Goal: Information Seeking & Learning: Compare options

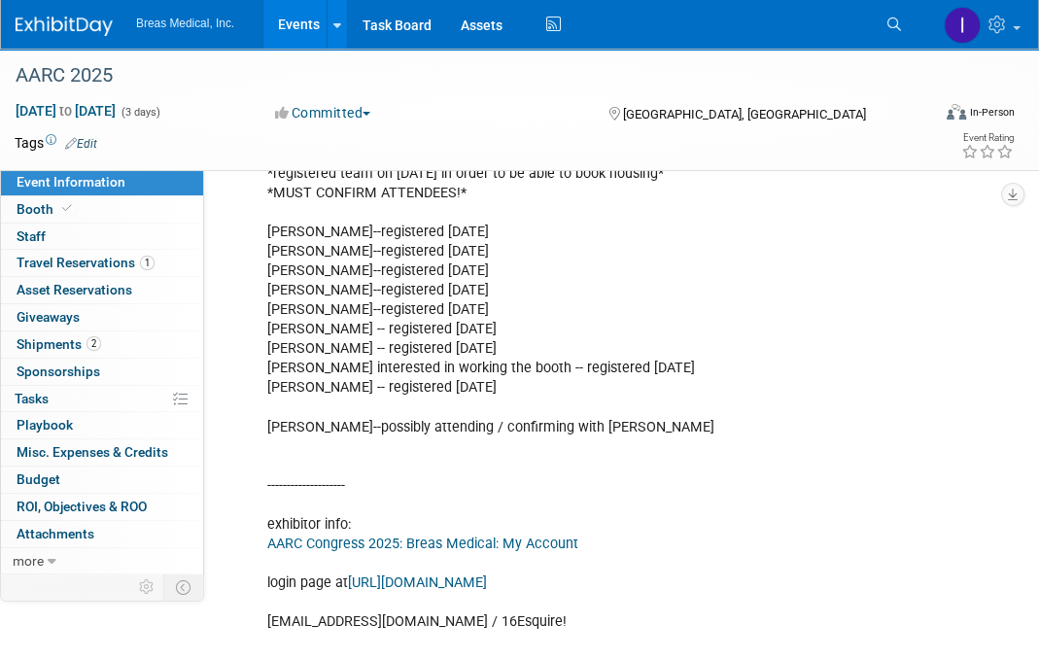
click at [307, 23] on link "Events" at bounding box center [299, 24] width 71 height 49
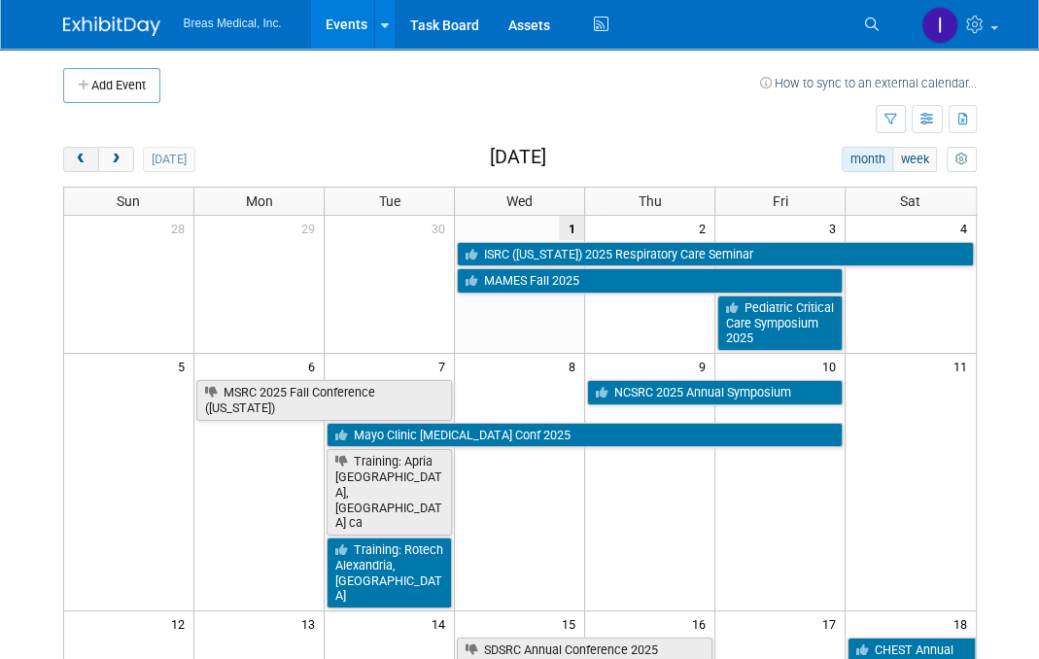
click at [85, 166] on button "prev" at bounding box center [81, 159] width 36 height 25
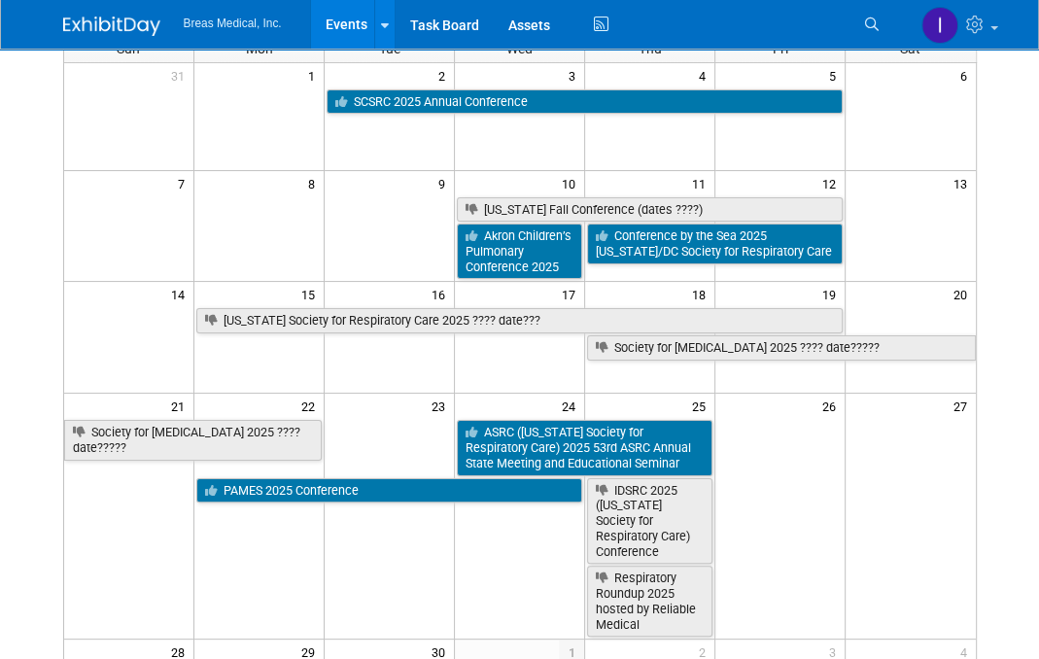
scroll to position [194, 0]
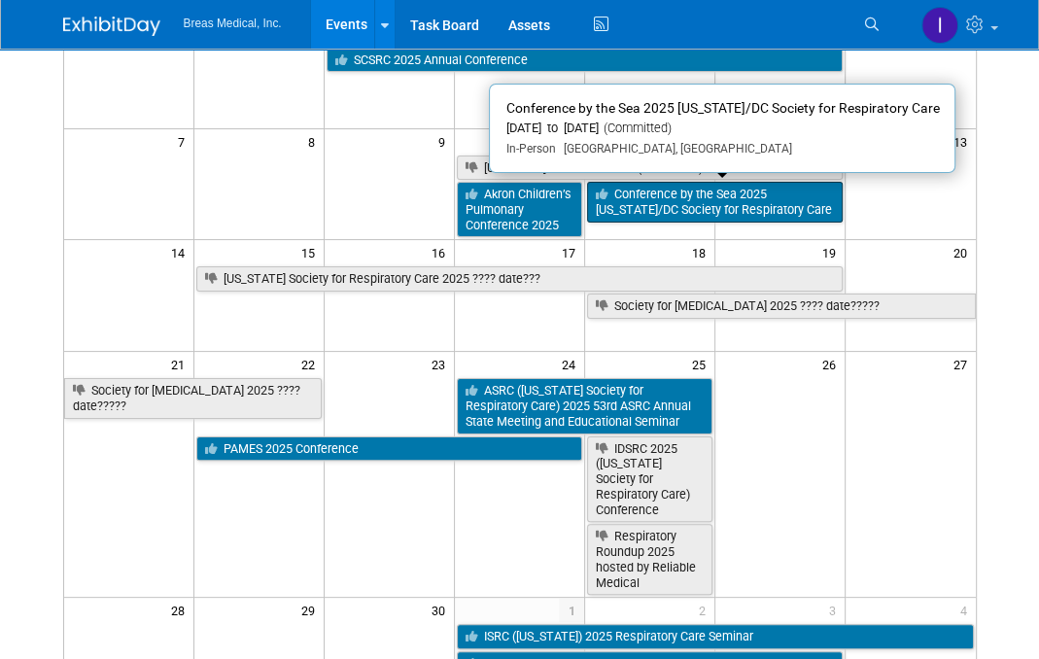
click at [647, 199] on link "Conference by the Sea 2025 [US_STATE]/DC Society for Respiratory Care" at bounding box center [715, 202] width 256 height 40
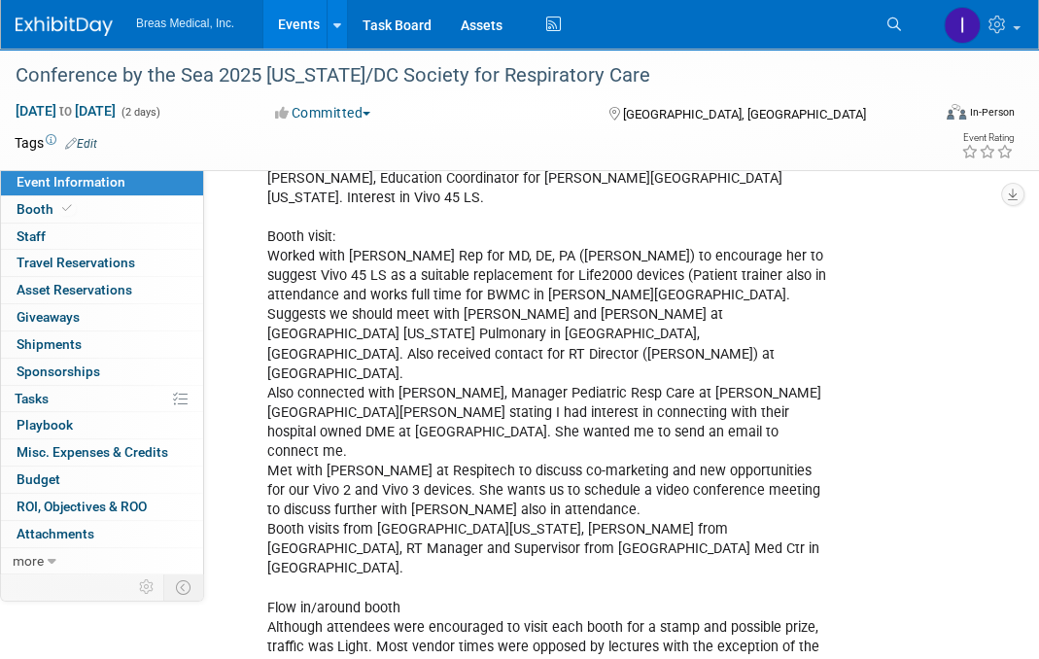
scroll to position [1430, 0]
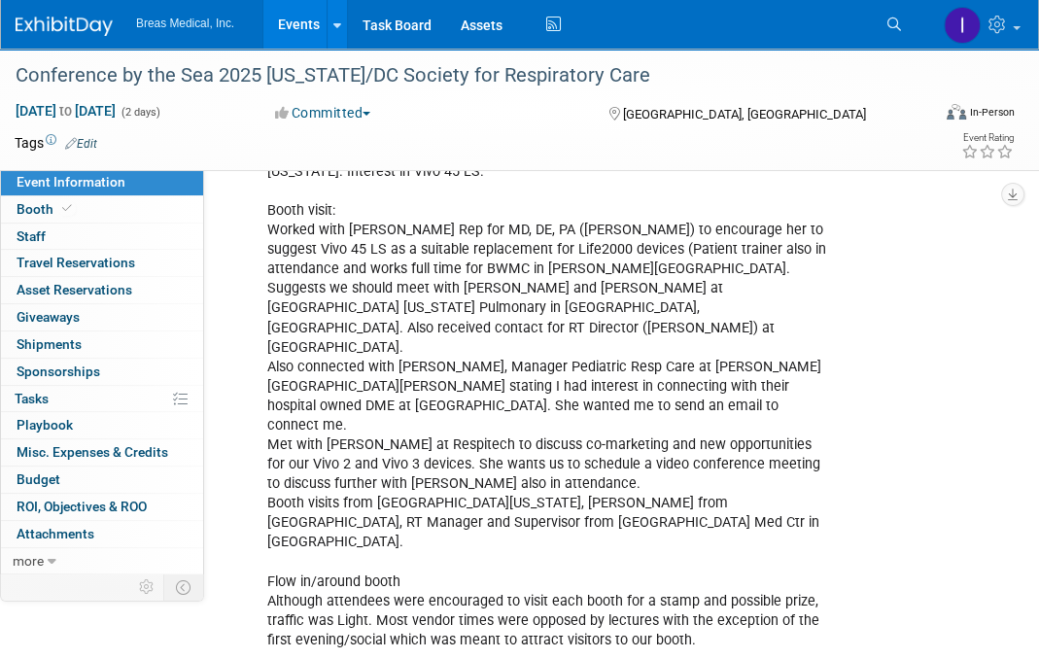
click at [293, 26] on link "Events" at bounding box center [299, 24] width 71 height 49
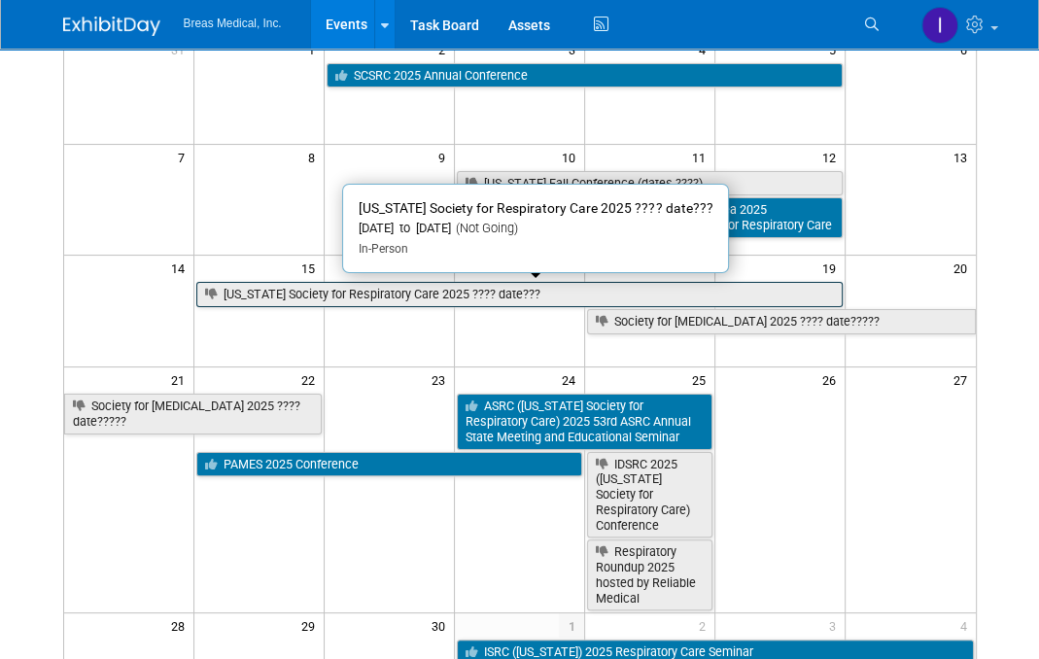
scroll to position [194, 0]
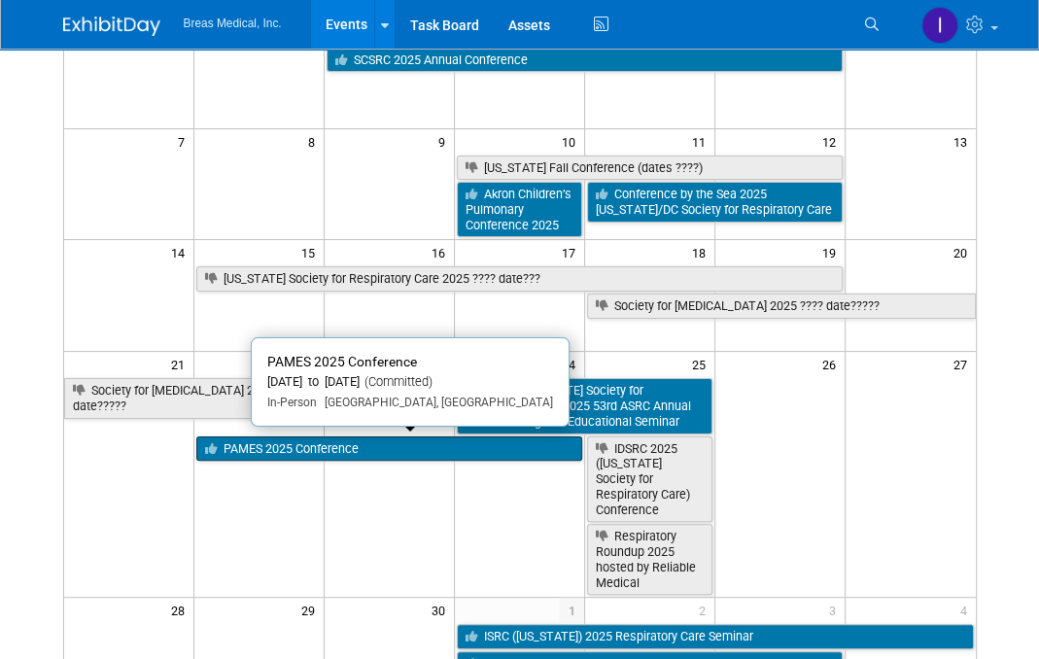
click at [346, 445] on link "PAMES 2025 Conference" at bounding box center [389, 449] width 386 height 25
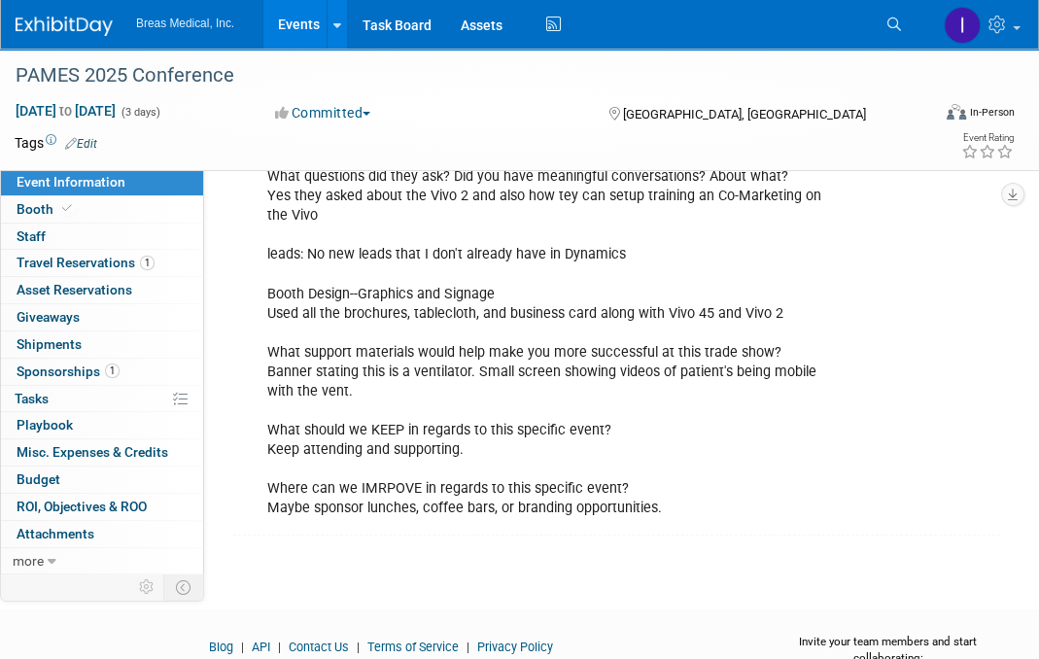
scroll to position [966, 0]
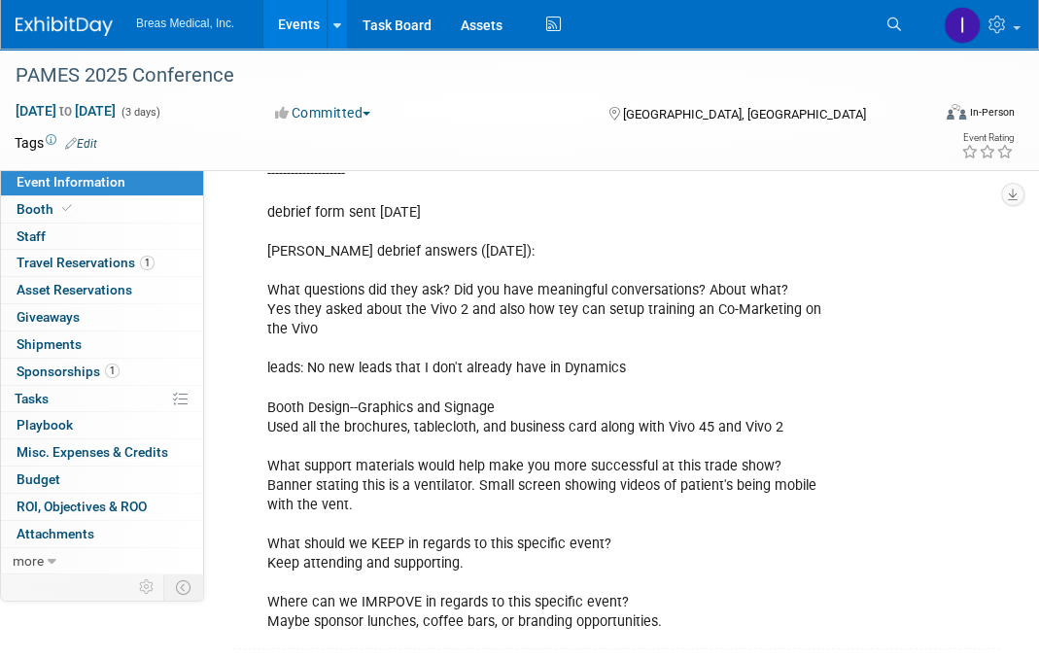
click at [292, 29] on link "Events" at bounding box center [299, 24] width 71 height 49
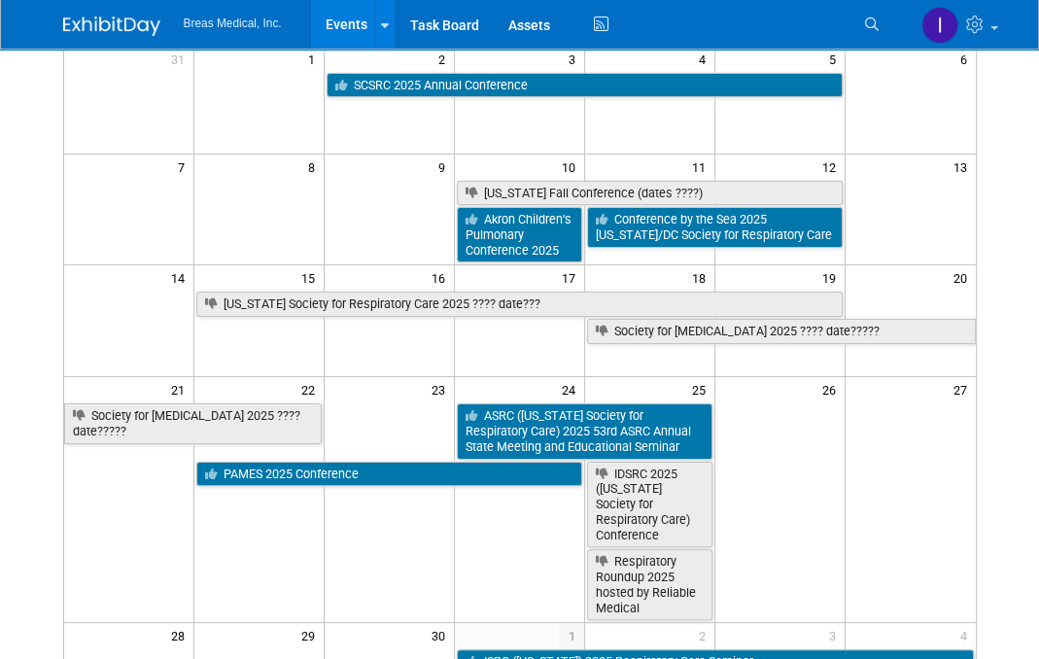
scroll to position [194, 0]
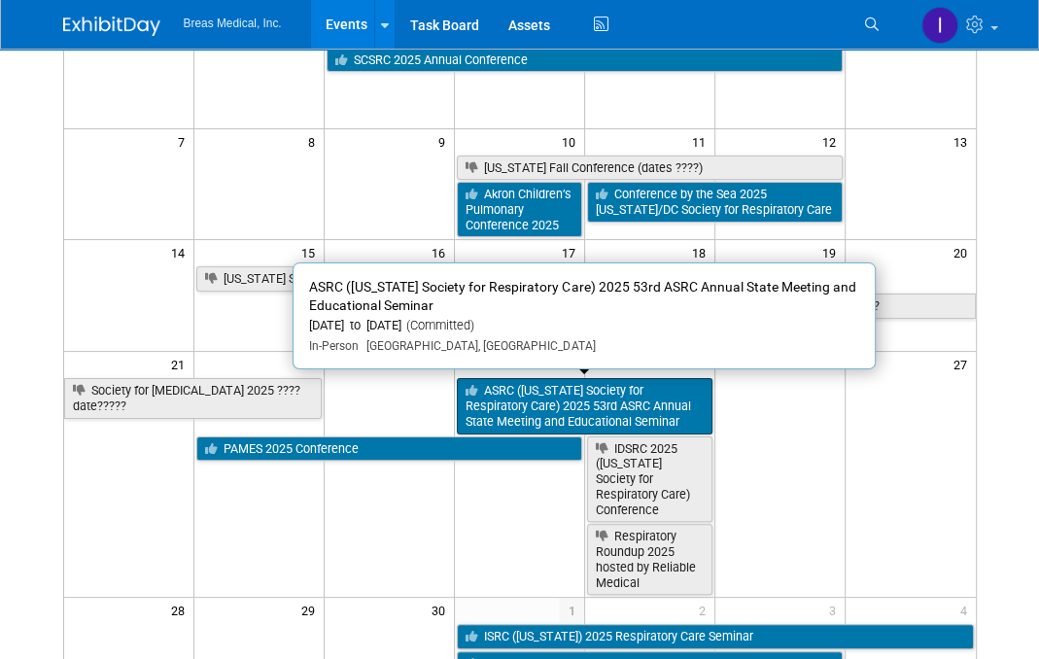
click at [626, 405] on link "ASRC ([US_STATE] Society for Respiratory Care) 2025 53rd ASRC Annual State Meet…" at bounding box center [585, 405] width 256 height 55
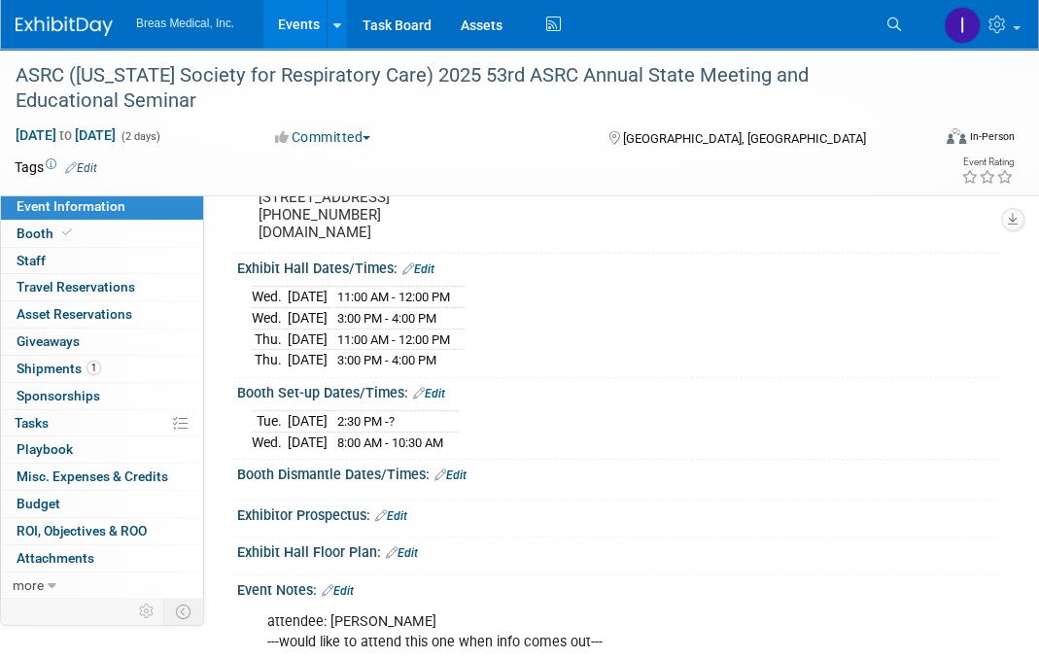
scroll to position [194, 0]
